Goal: Task Accomplishment & Management: Manage account settings

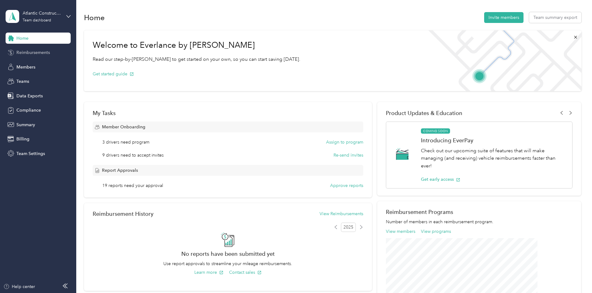
click at [33, 54] on span "Reimbursements" at bounding box center [32, 52] width 33 height 7
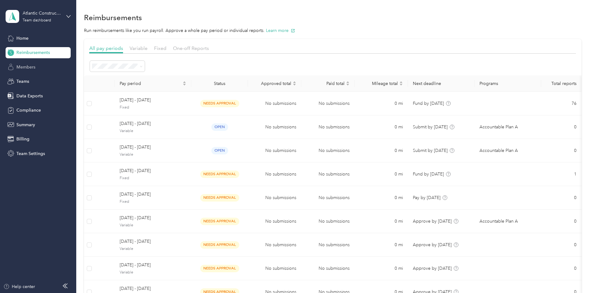
click at [35, 68] on span "Members" at bounding box center [25, 67] width 19 height 7
